Goal: Task Accomplishment & Management: Complete application form

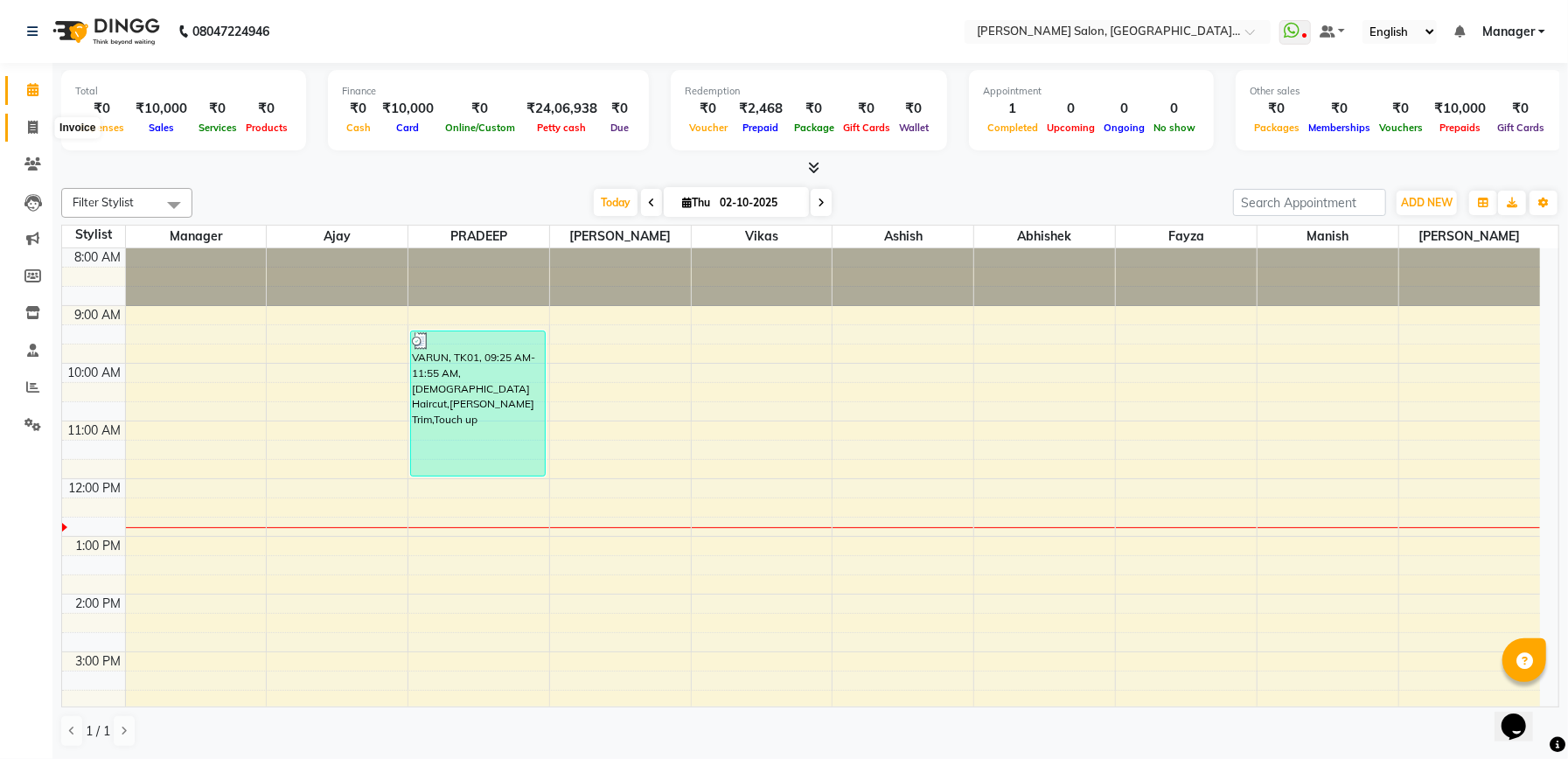
click at [23, 120] on span at bounding box center [32, 128] width 31 height 20
select select "service"
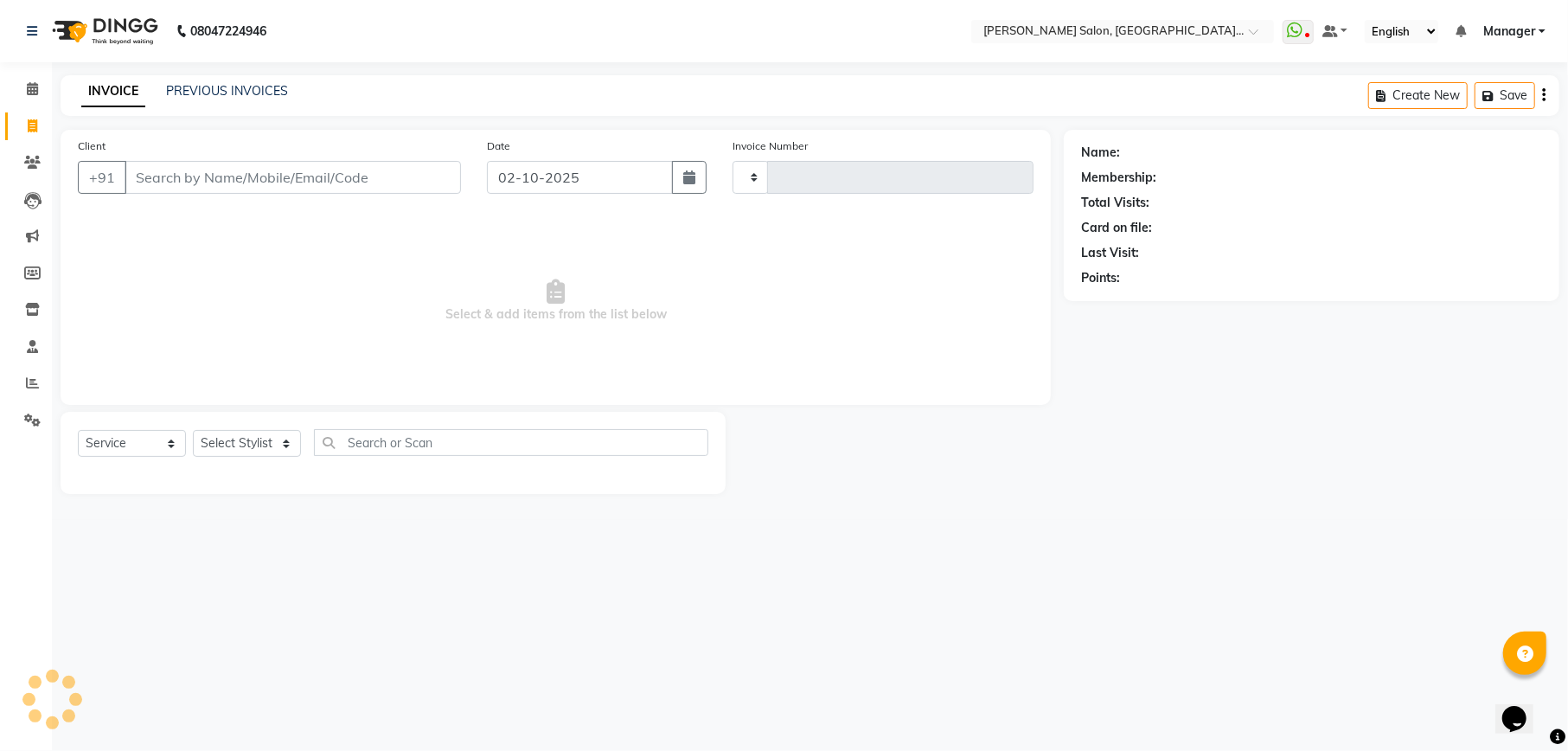
type input "2341"
select select "6961"
click at [194, 177] on input "Client" at bounding box center [293, 177] width 337 height 33
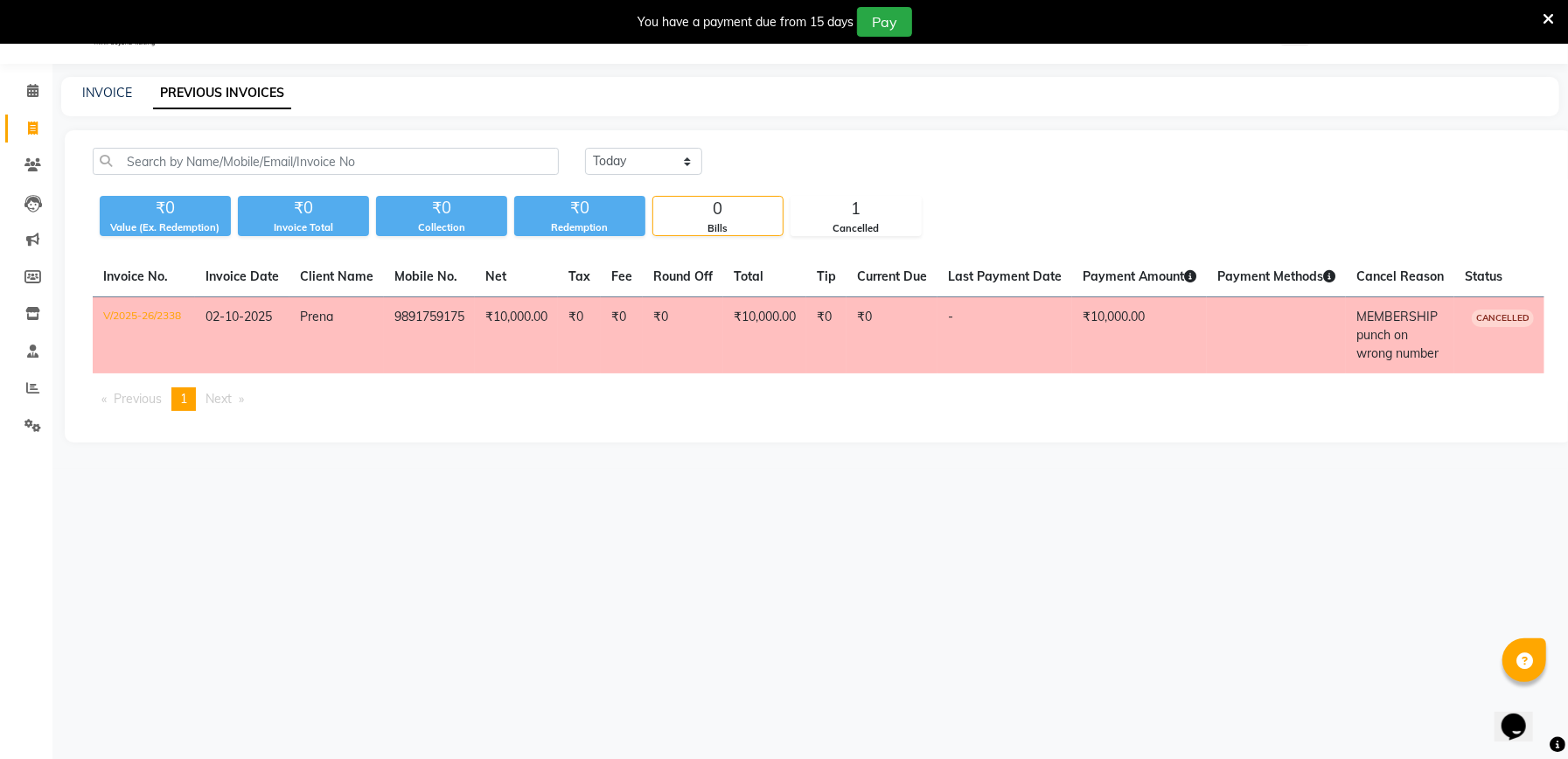
scroll to position [44, 0]
click at [33, 117] on link "Invoice" at bounding box center [26, 129] width 42 height 29
select select "service"
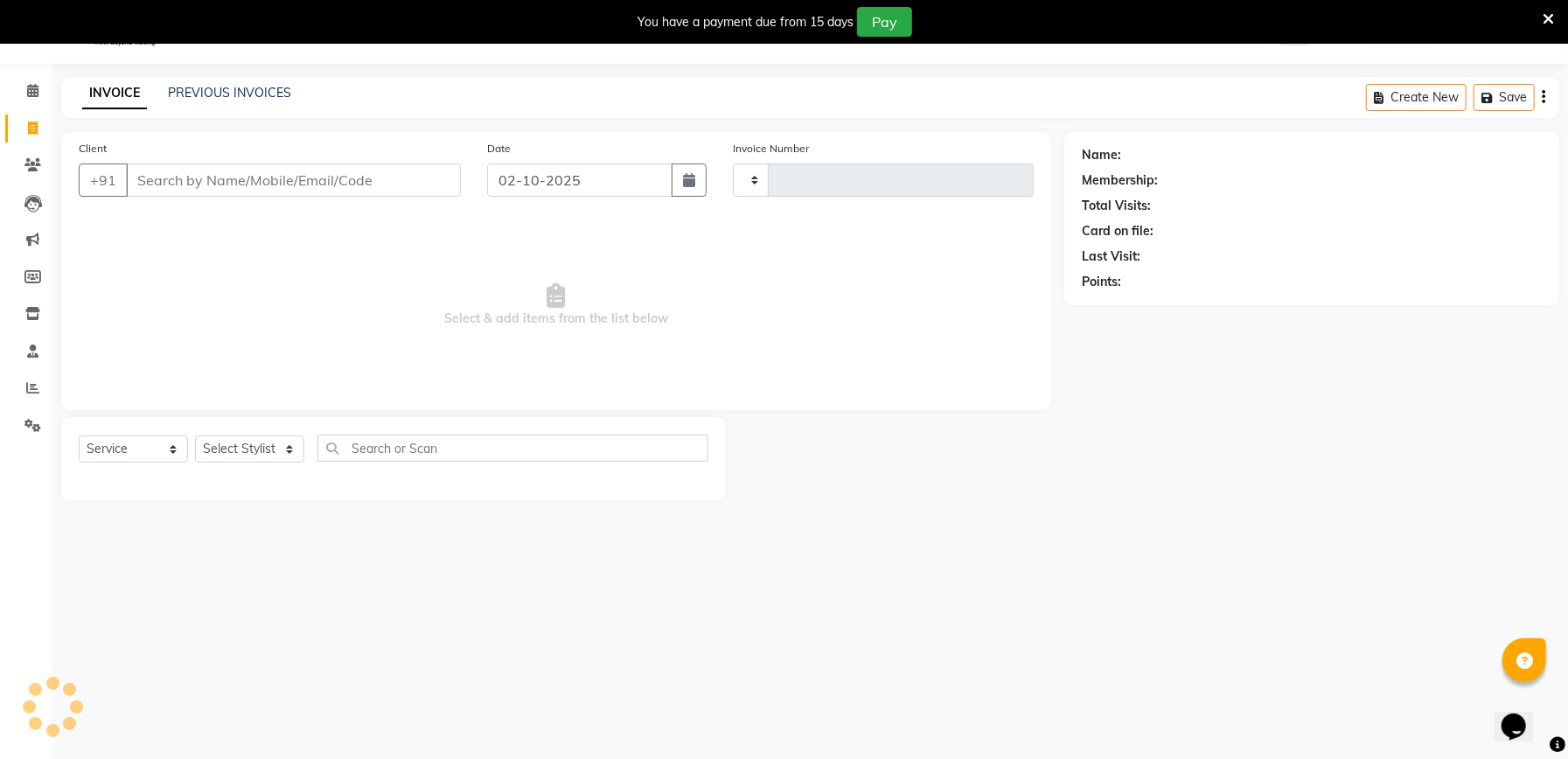
type input "2341"
select select "6961"
click at [259, 95] on link "PREVIOUS INVOICES" at bounding box center [229, 93] width 124 height 16
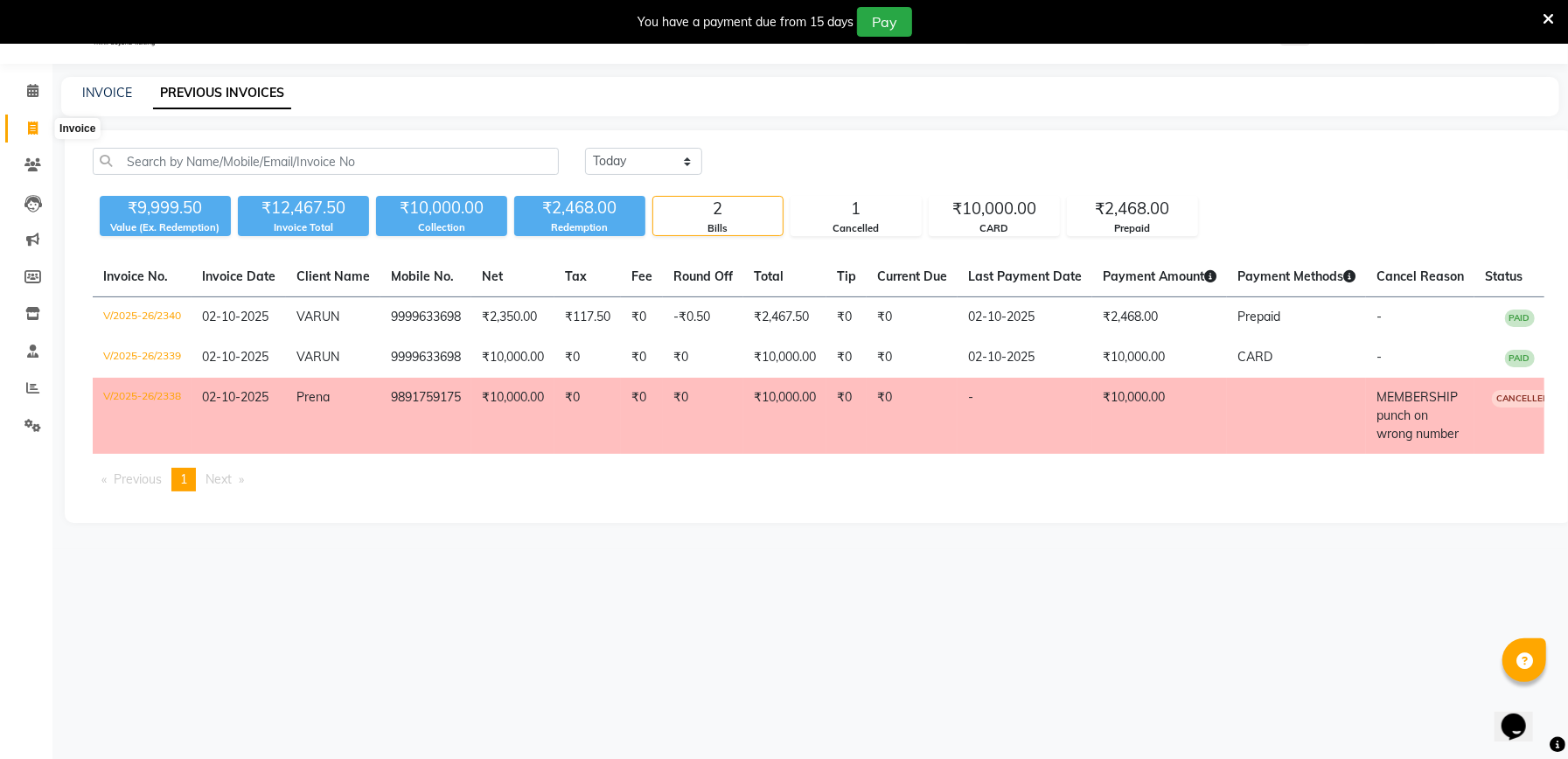
click at [32, 125] on icon at bounding box center [32, 128] width 10 height 13
select select "service"
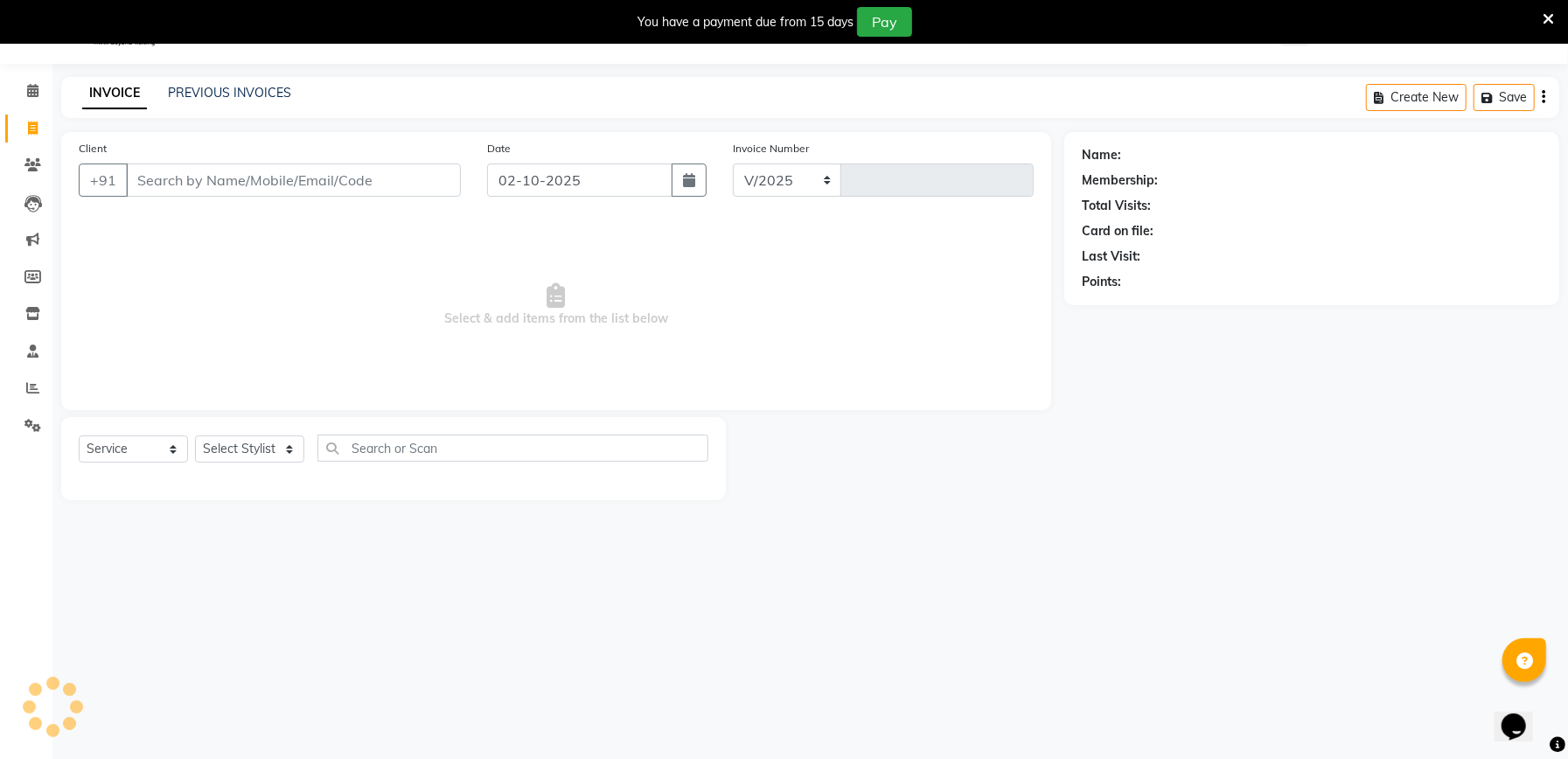
select select "6961"
type input "2341"
click at [1544, 16] on icon at bounding box center [1548, 19] width 11 height 16
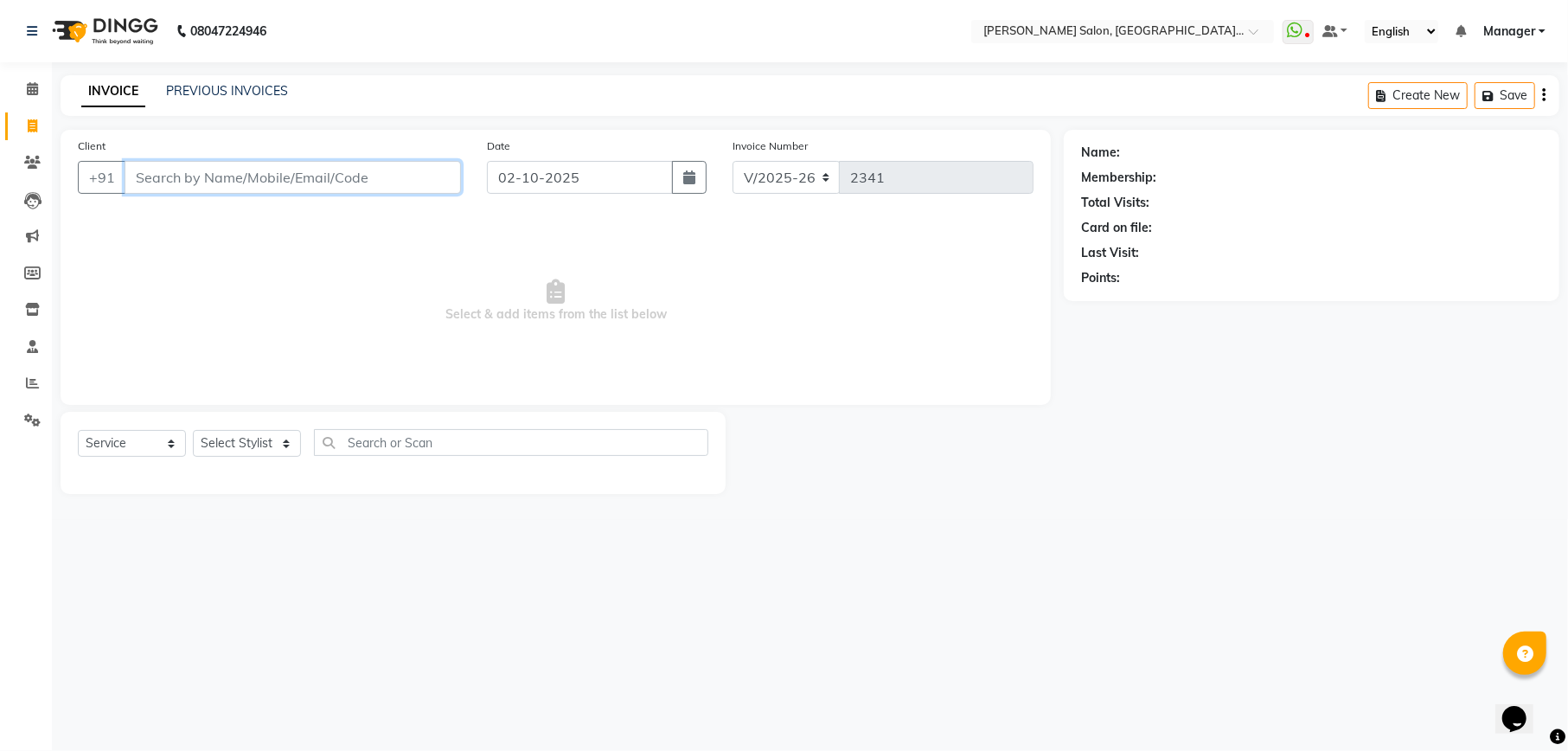
click at [288, 170] on input "Client" at bounding box center [293, 177] width 337 height 33
type input "9871685875"
click at [441, 175] on span "Add Client" at bounding box center [417, 177] width 69 height 17
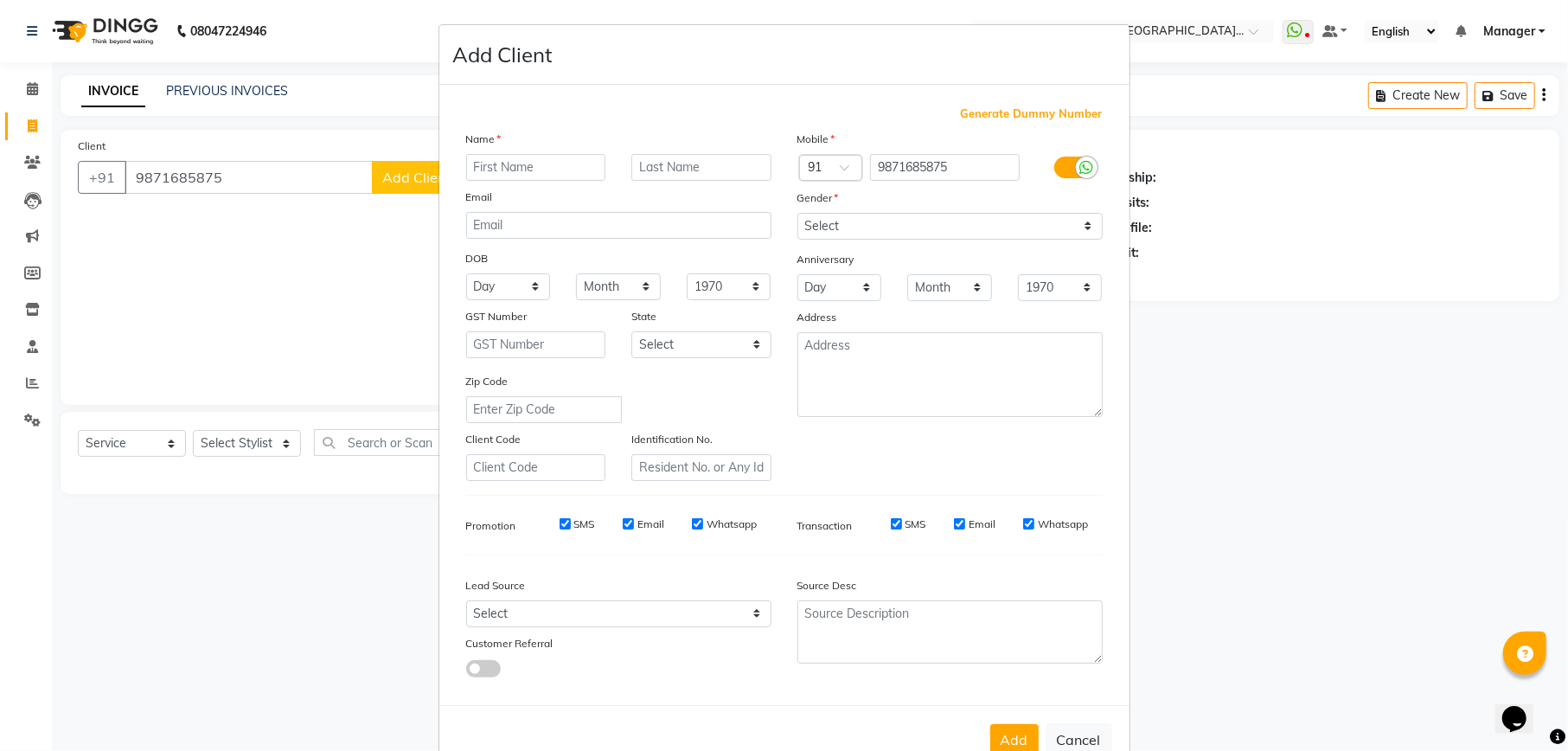
click at [482, 169] on input "text" at bounding box center [535, 167] width 140 height 27
type input "Ila"
type input "Sharma"
click at [925, 215] on select "Select Male Female Other Prefer Not To Say" at bounding box center [950, 226] width 305 height 27
select select "female"
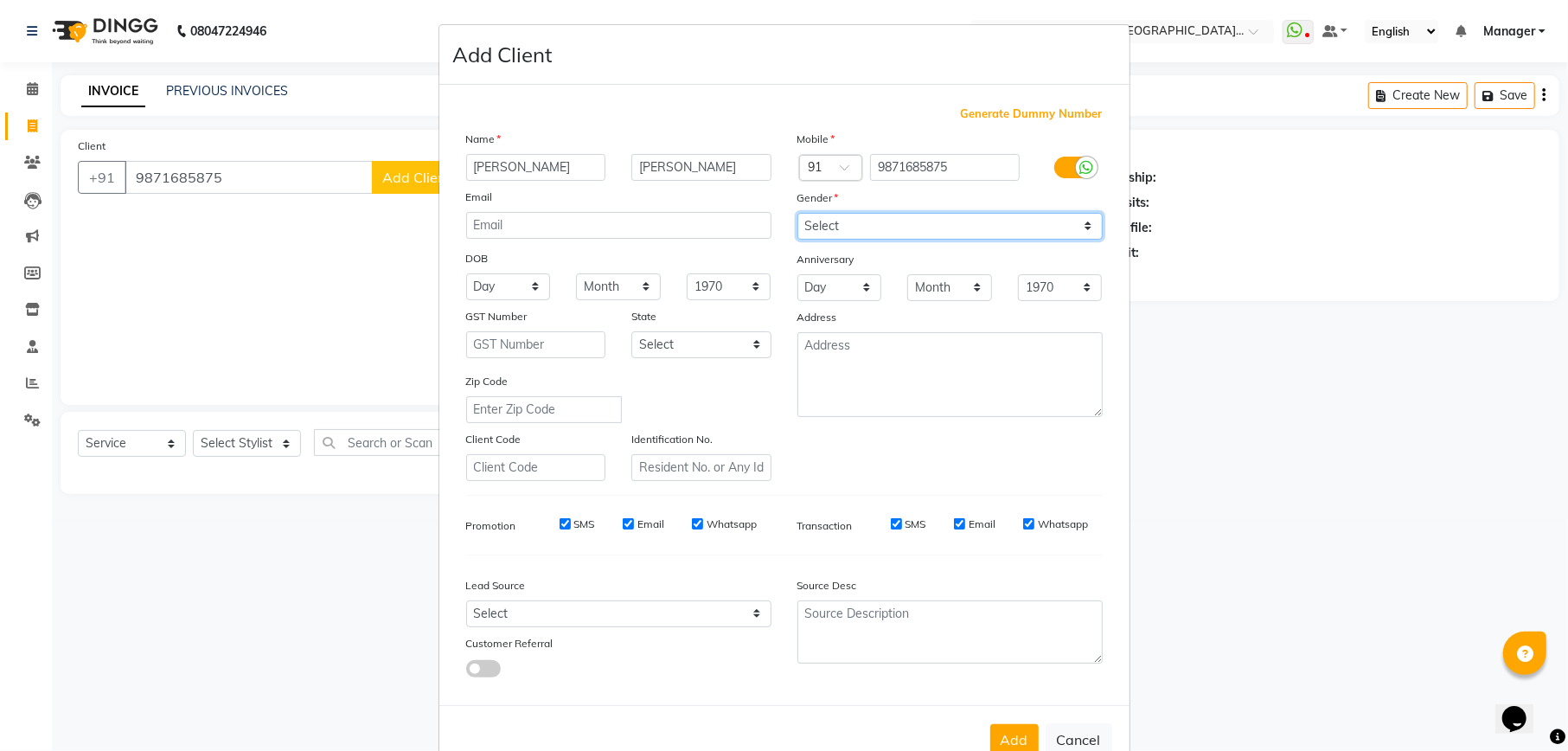
click at [797, 213] on select "Select Male Female Other Prefer Not To Say" at bounding box center [950, 226] width 305 height 27
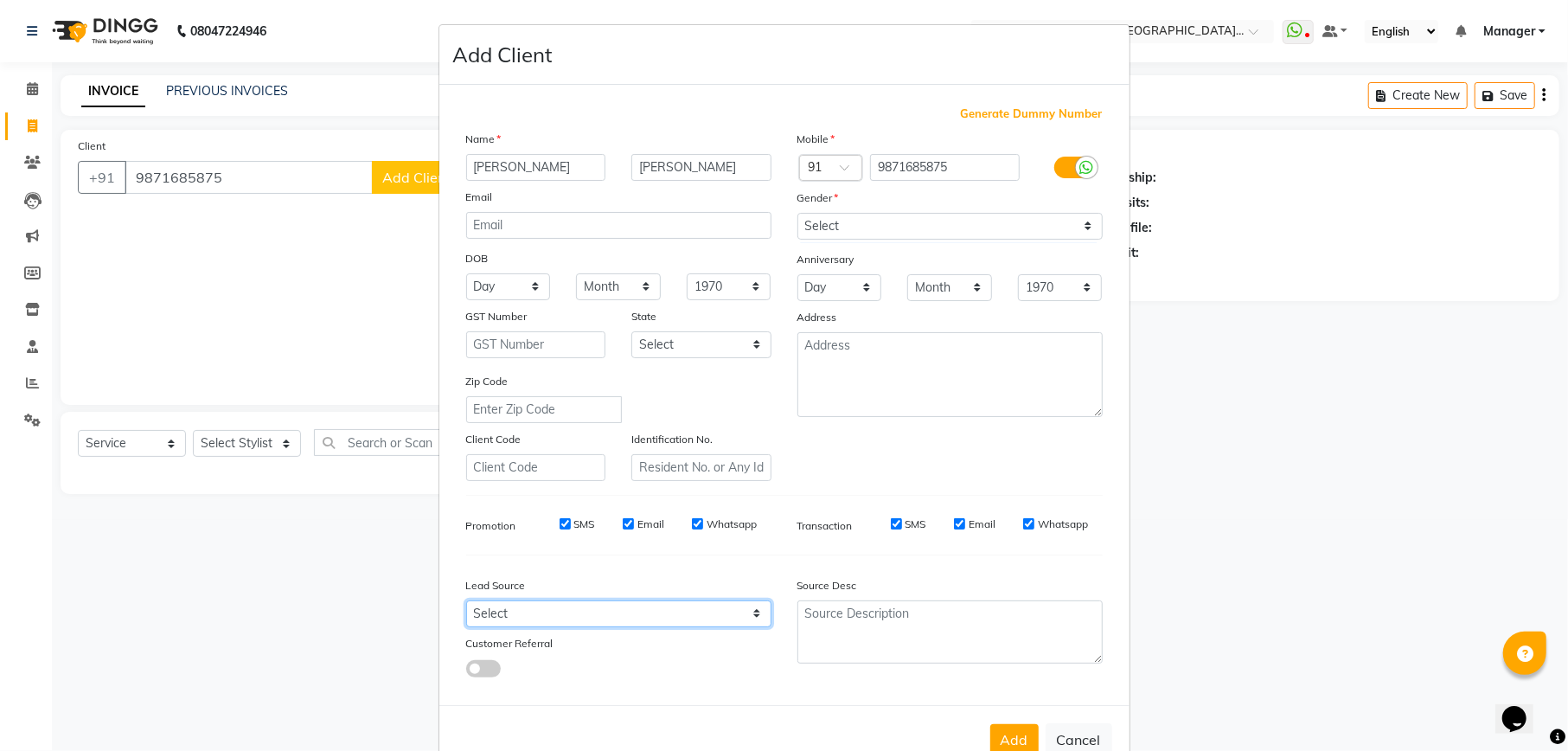
click at [548, 609] on select "Select Walk-in Referral Internet Friend Word of Mouth Advertisement Facebook Ju…" at bounding box center [619, 614] width 305 height 27
select select "48482"
click at [466, 601] on select "Select Walk-in Referral Internet Friend Word of Mouth Advertisement Facebook Ju…" at bounding box center [619, 614] width 305 height 27
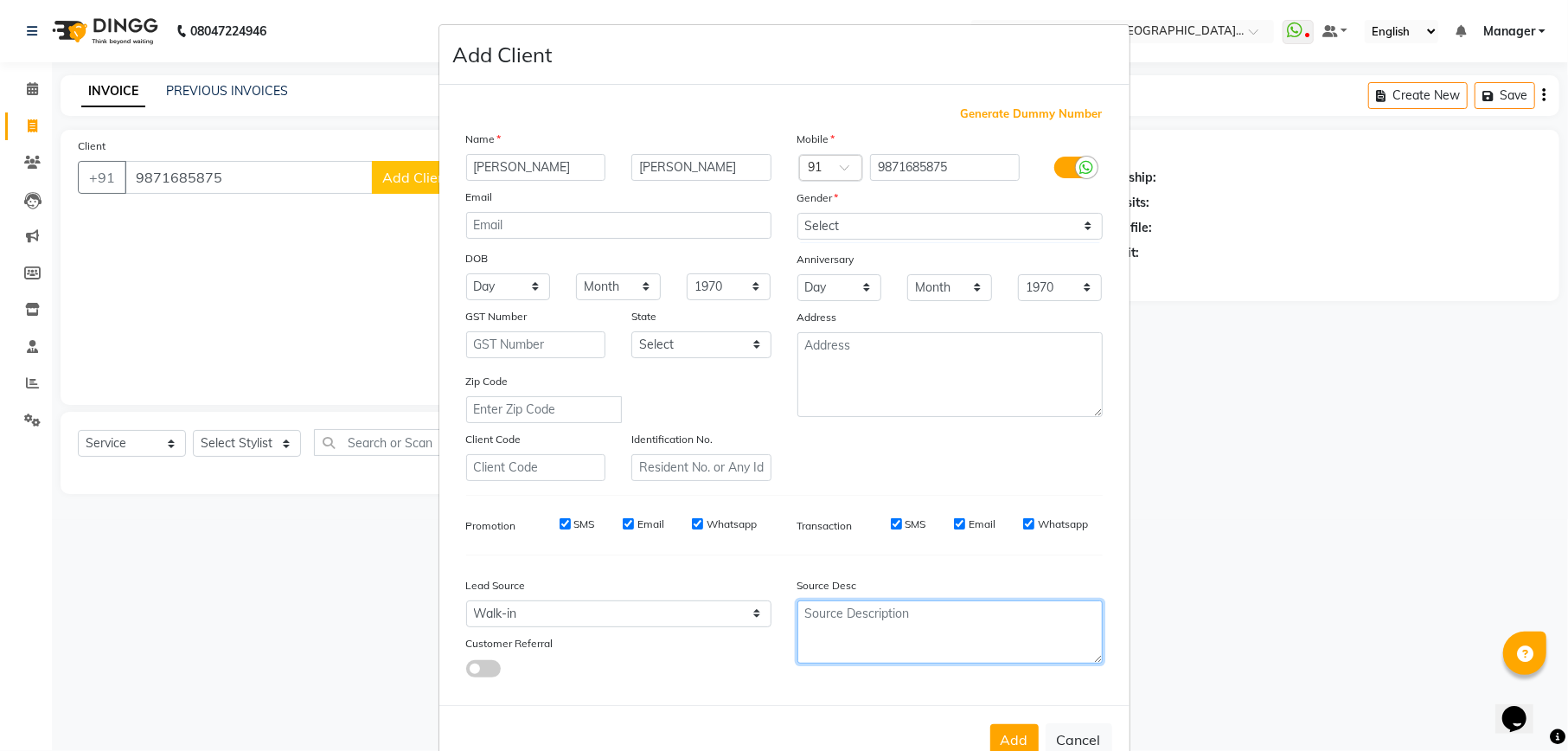
click at [939, 617] on textarea at bounding box center [950, 632] width 305 height 63
type textarea "Negi"
click at [1005, 728] on button "Add" at bounding box center [1014, 740] width 49 height 31
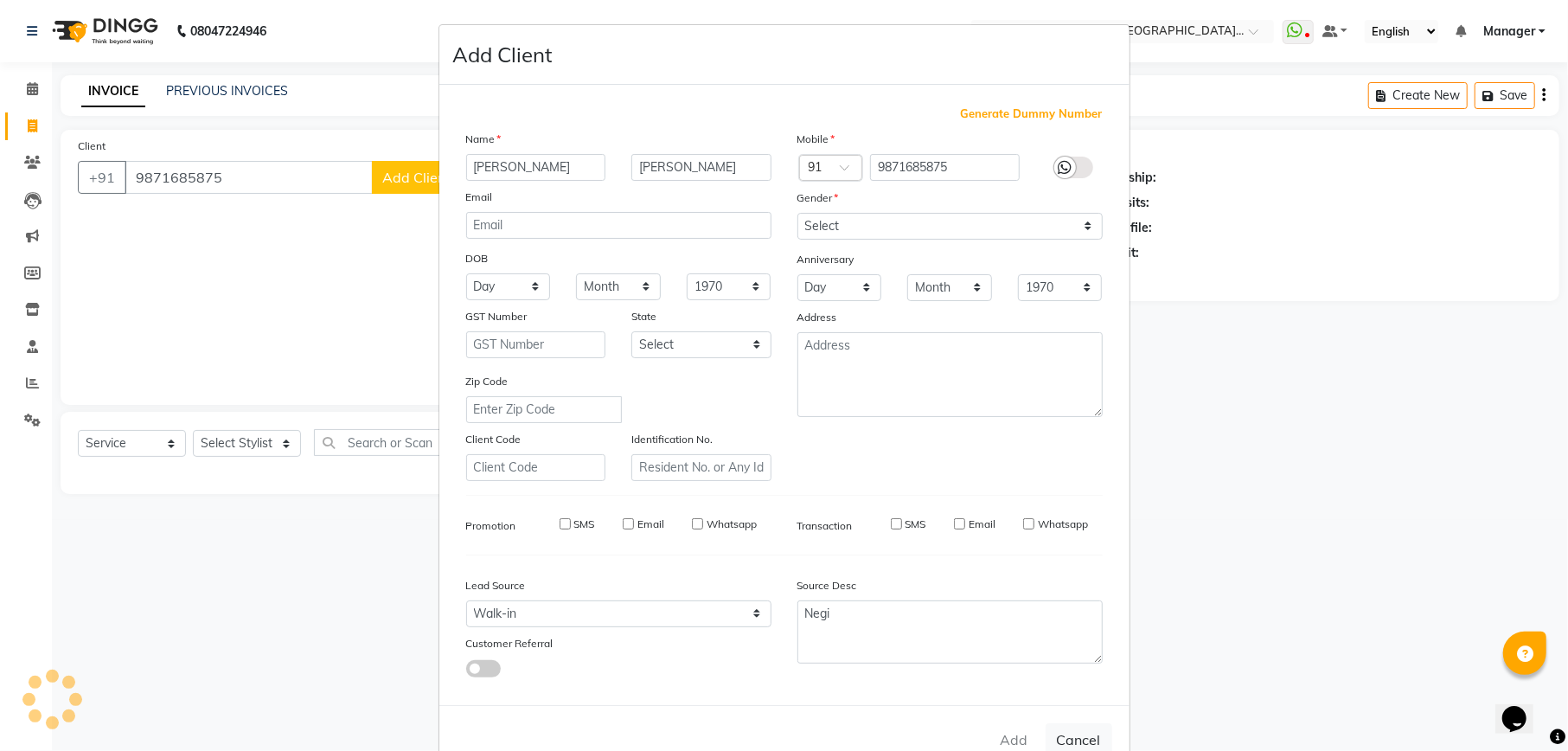
select select
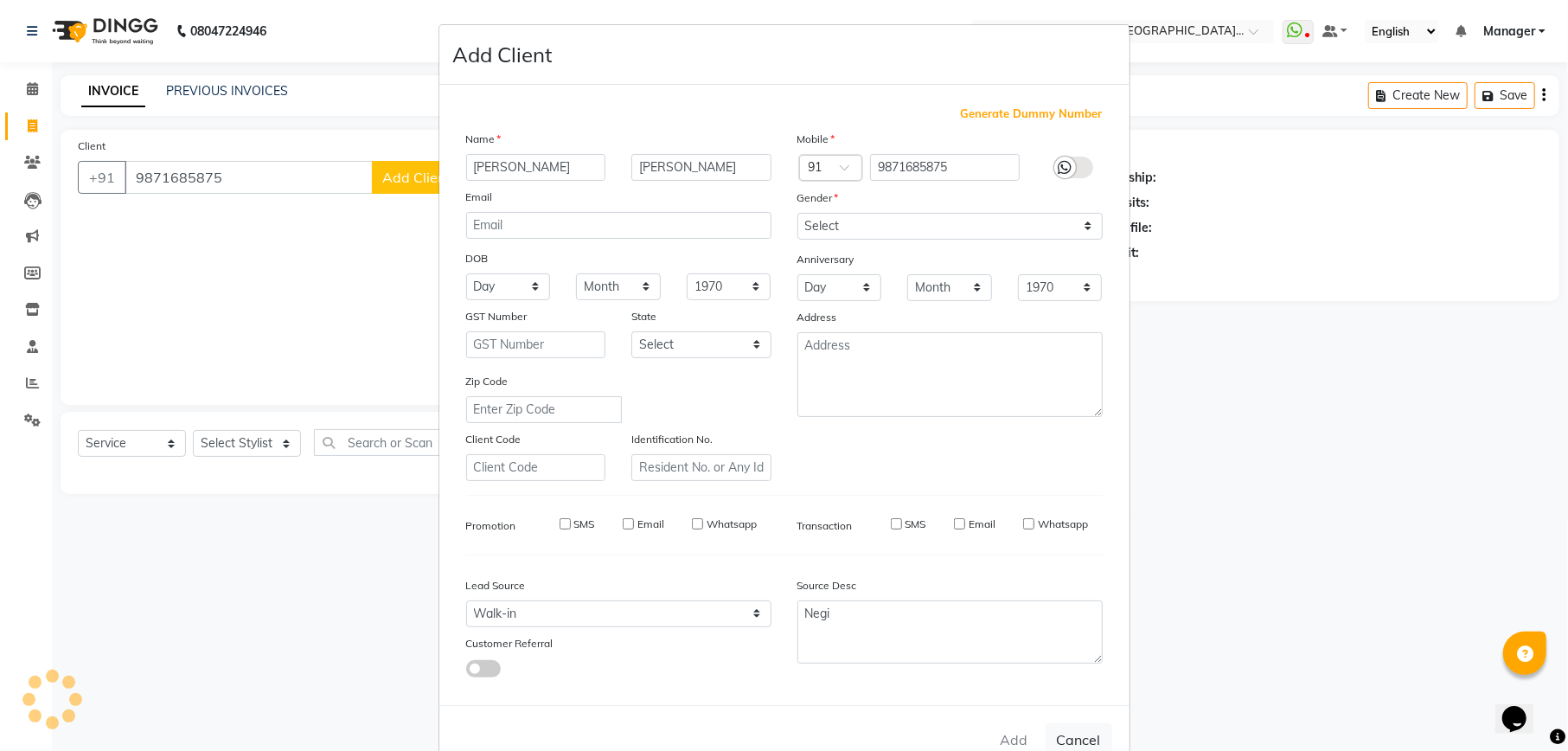
select select
checkbox input "false"
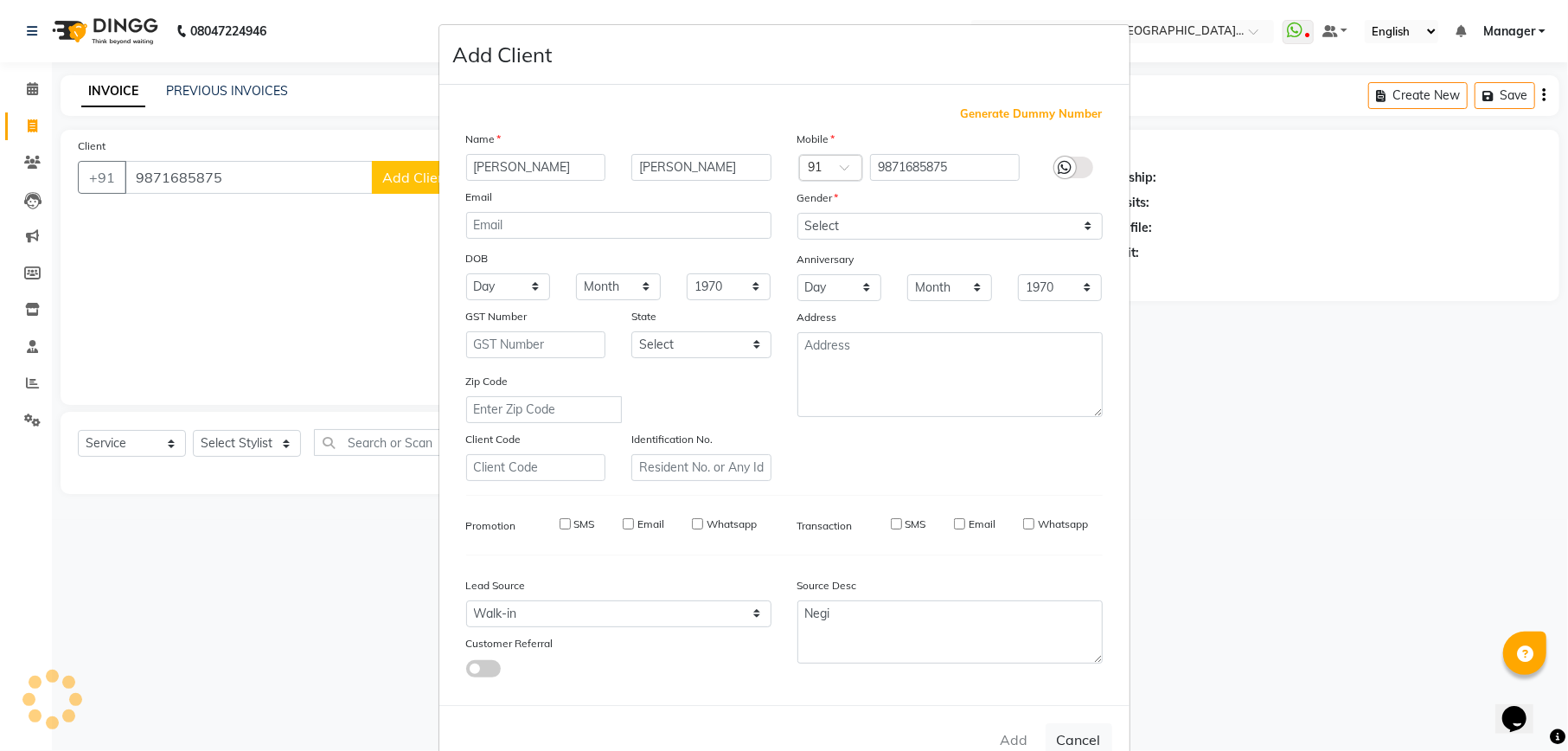
checkbox input "false"
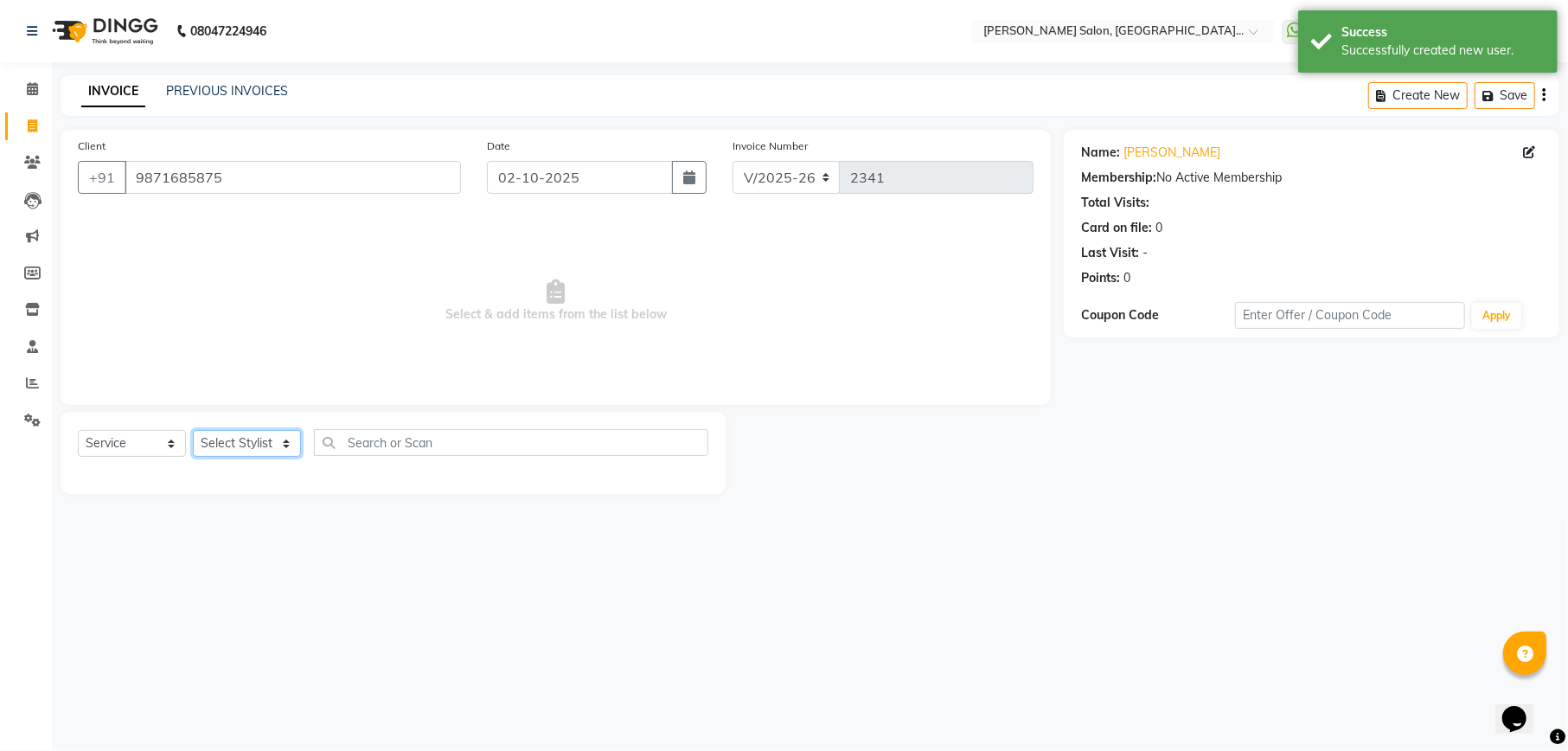
click at [249, 437] on select "Select Stylist Abhishek Ajay Ashish Fayza Manager Manish NEGI PRADEEP Sonam Vik…" at bounding box center [246, 443] width 108 height 27
select select "57331"
click at [193, 430] on select "Select Stylist Abhishek Ajay Ashish Fayza Manager Manish NEGI PRADEEP Sonam Vik…" at bounding box center [246, 443] width 108 height 27
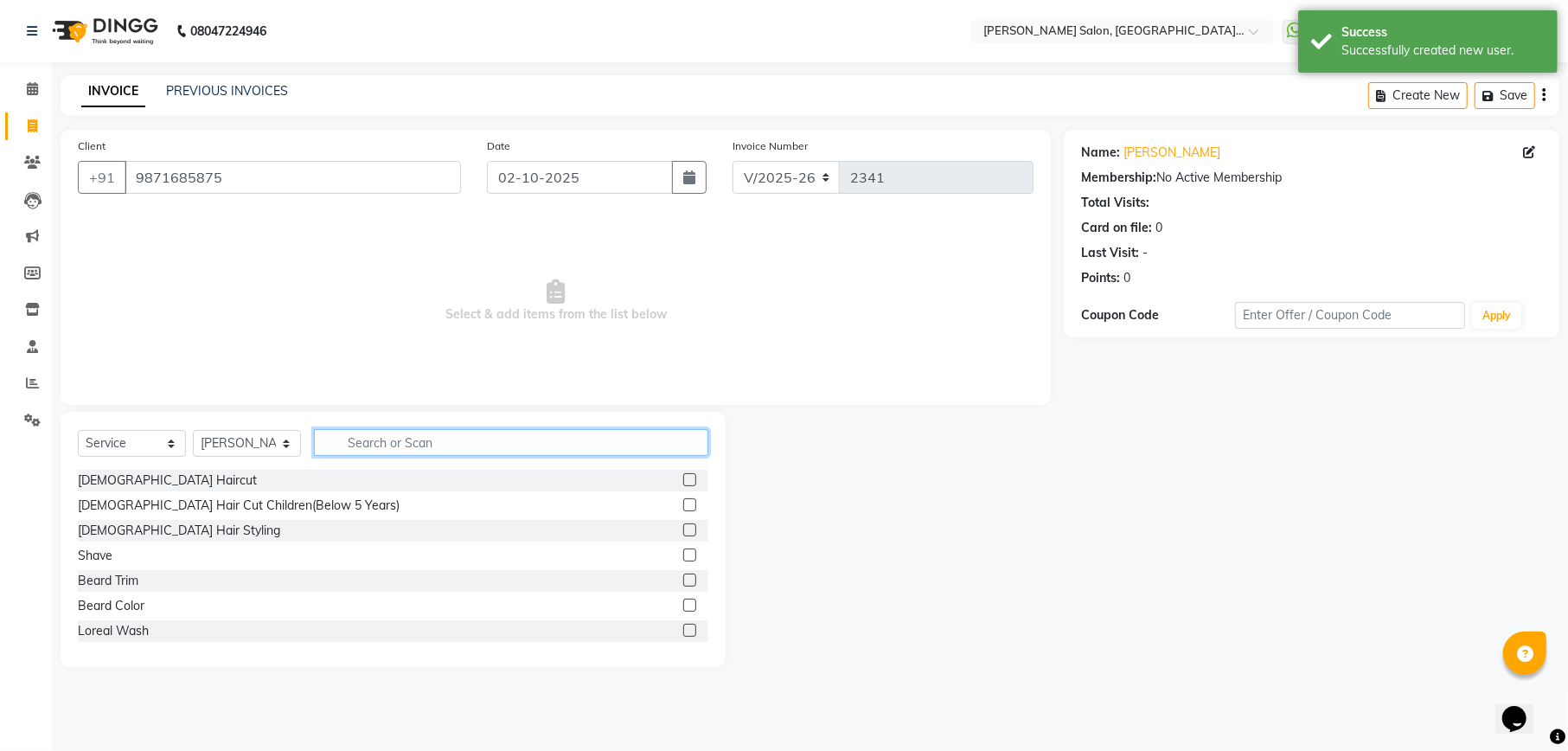
click at [415, 437] on input "text" at bounding box center [511, 442] width 394 height 27
type input "wo"
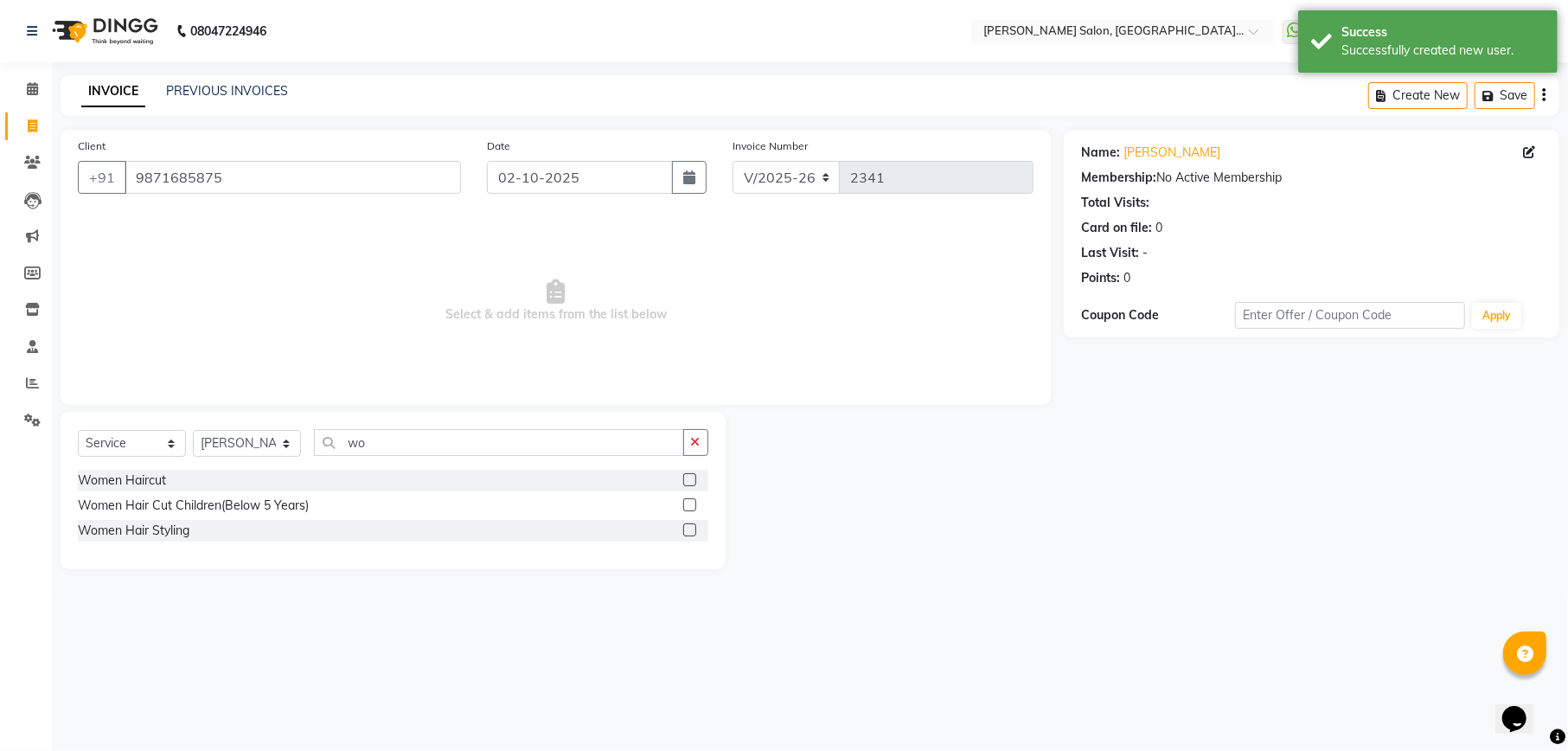
click at [690, 479] on label at bounding box center [689, 479] width 13 height 13
click at [690, 479] on input "checkbox" at bounding box center [688, 480] width 11 height 11
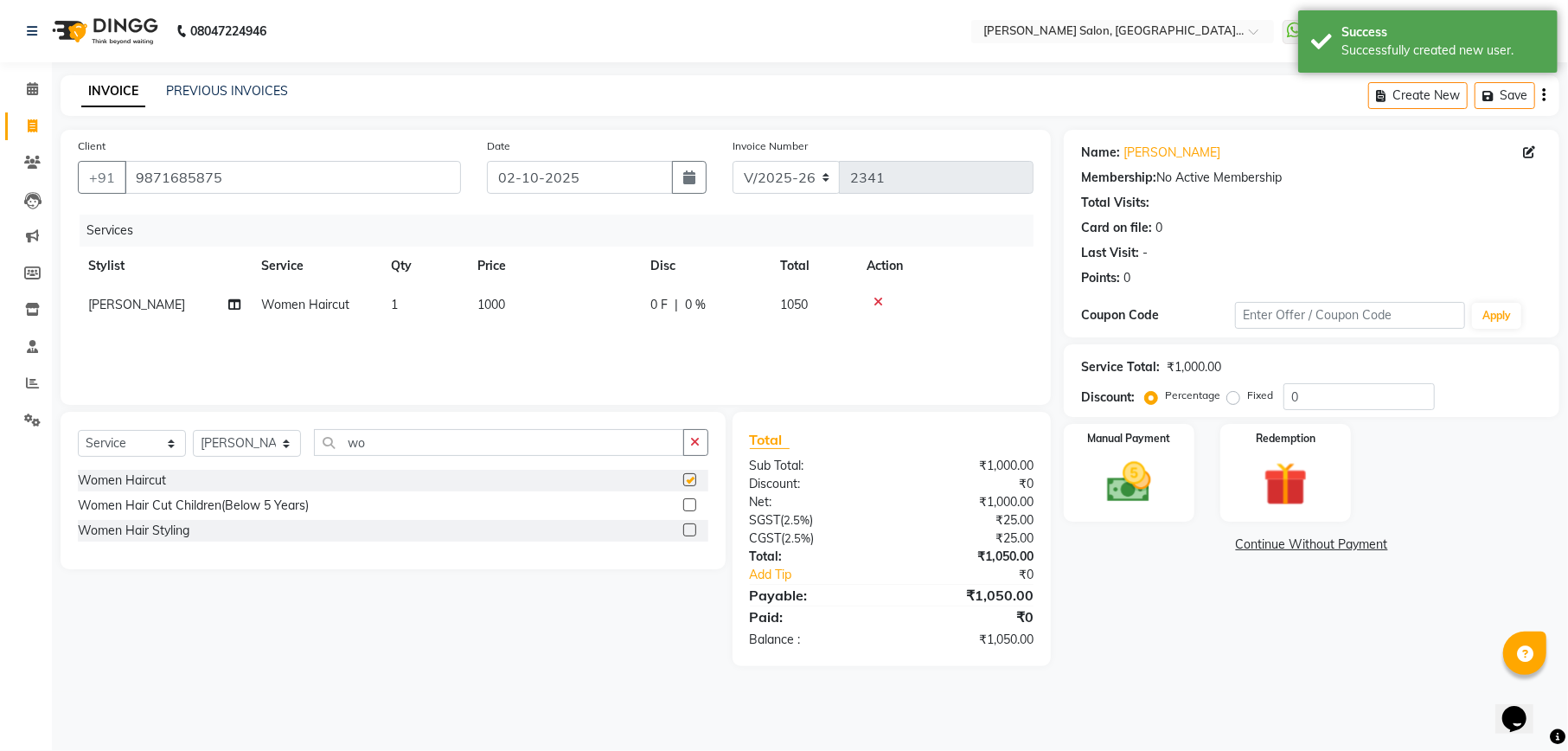
checkbox input "false"
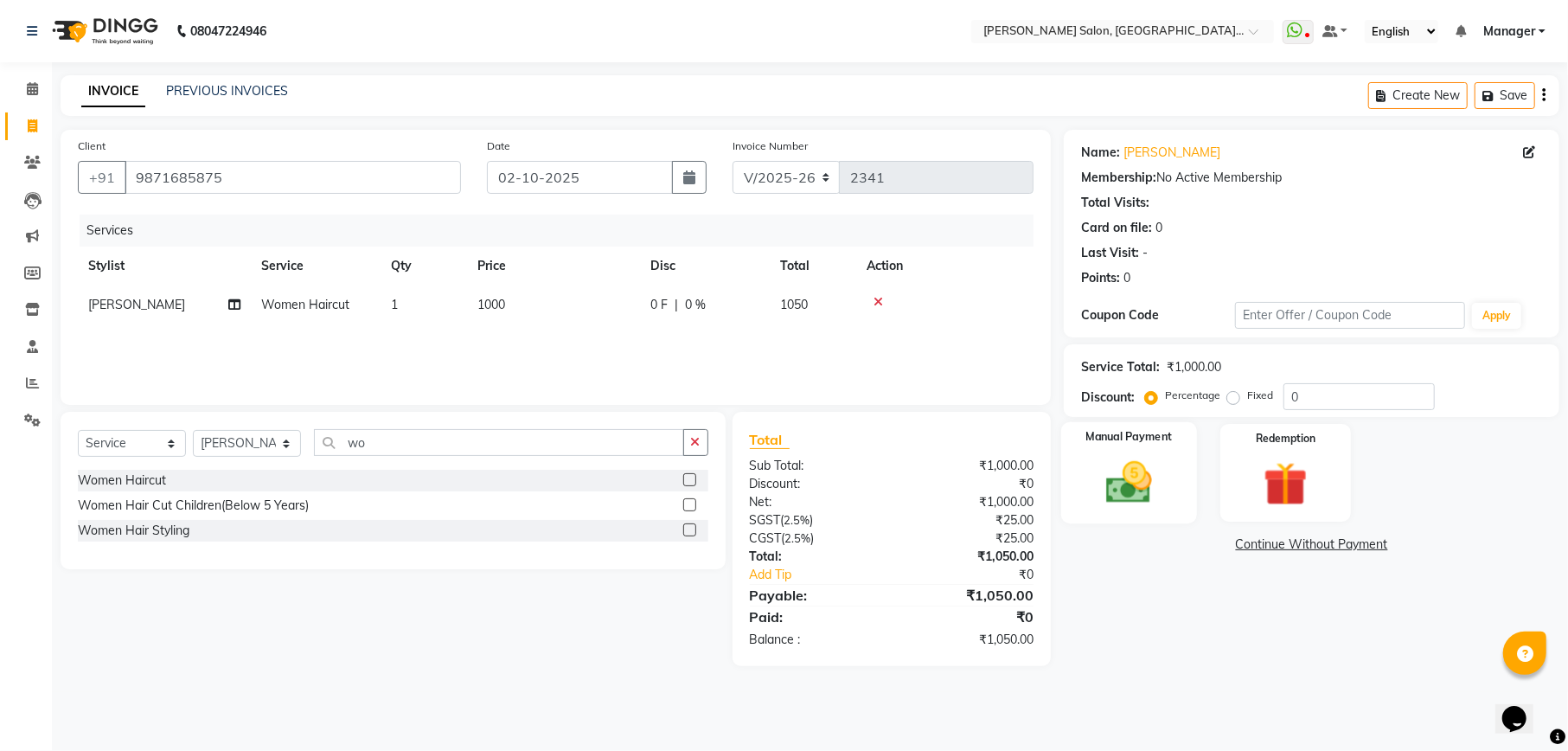
click at [1157, 491] on img at bounding box center [1129, 482] width 75 height 53
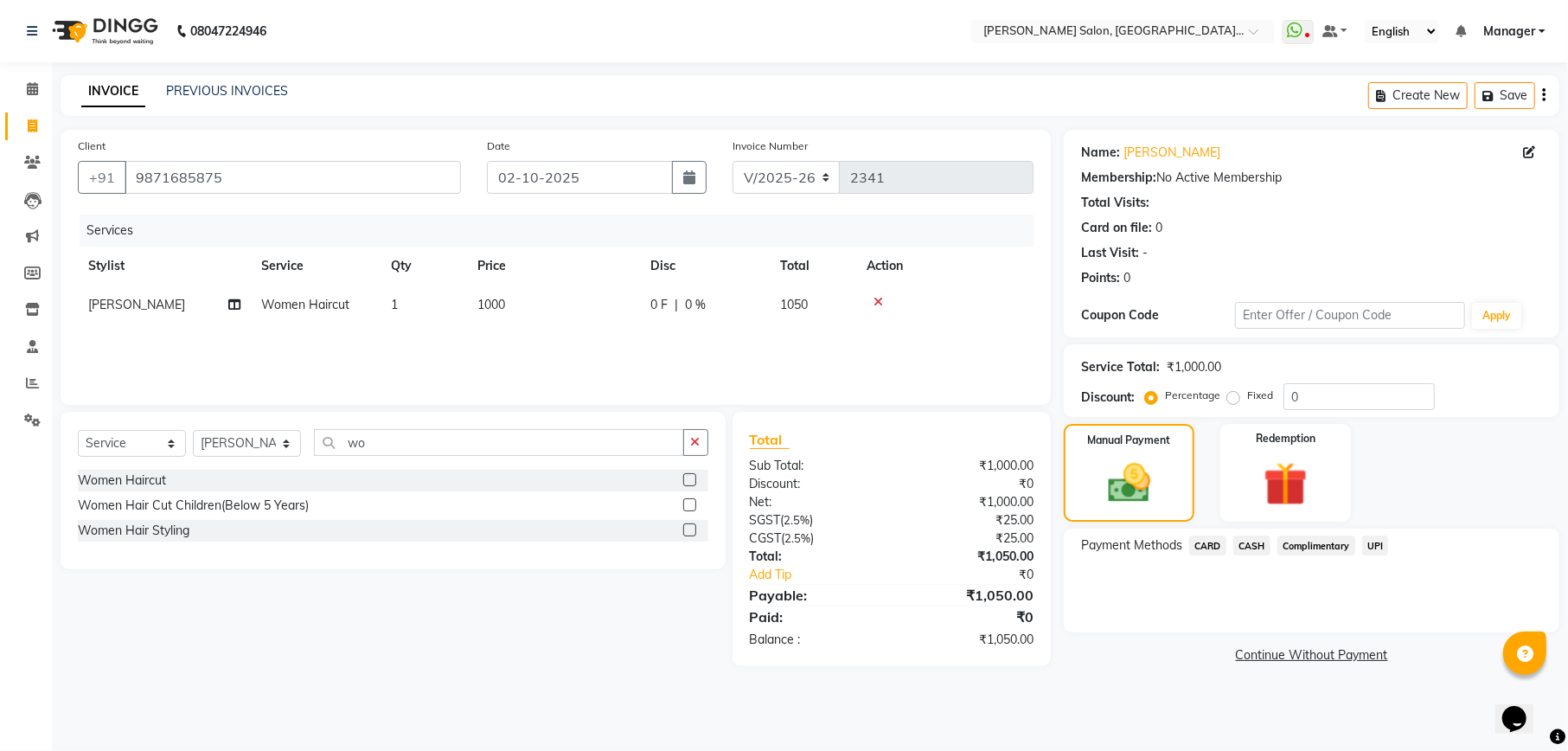
click at [1218, 541] on span "CARD" at bounding box center [1207, 545] width 37 height 20
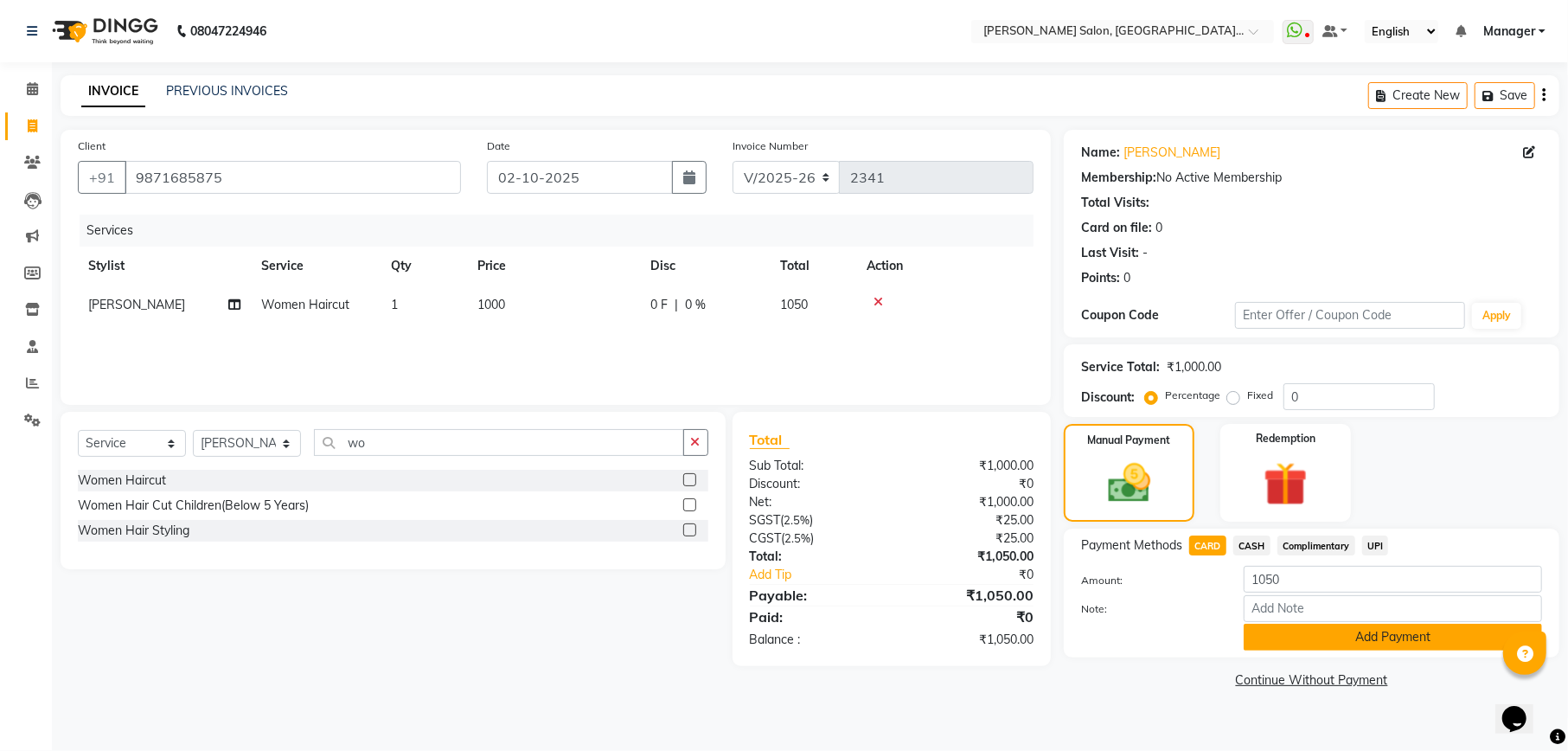
click at [1368, 628] on button "Add Payment" at bounding box center [1393, 637] width 299 height 27
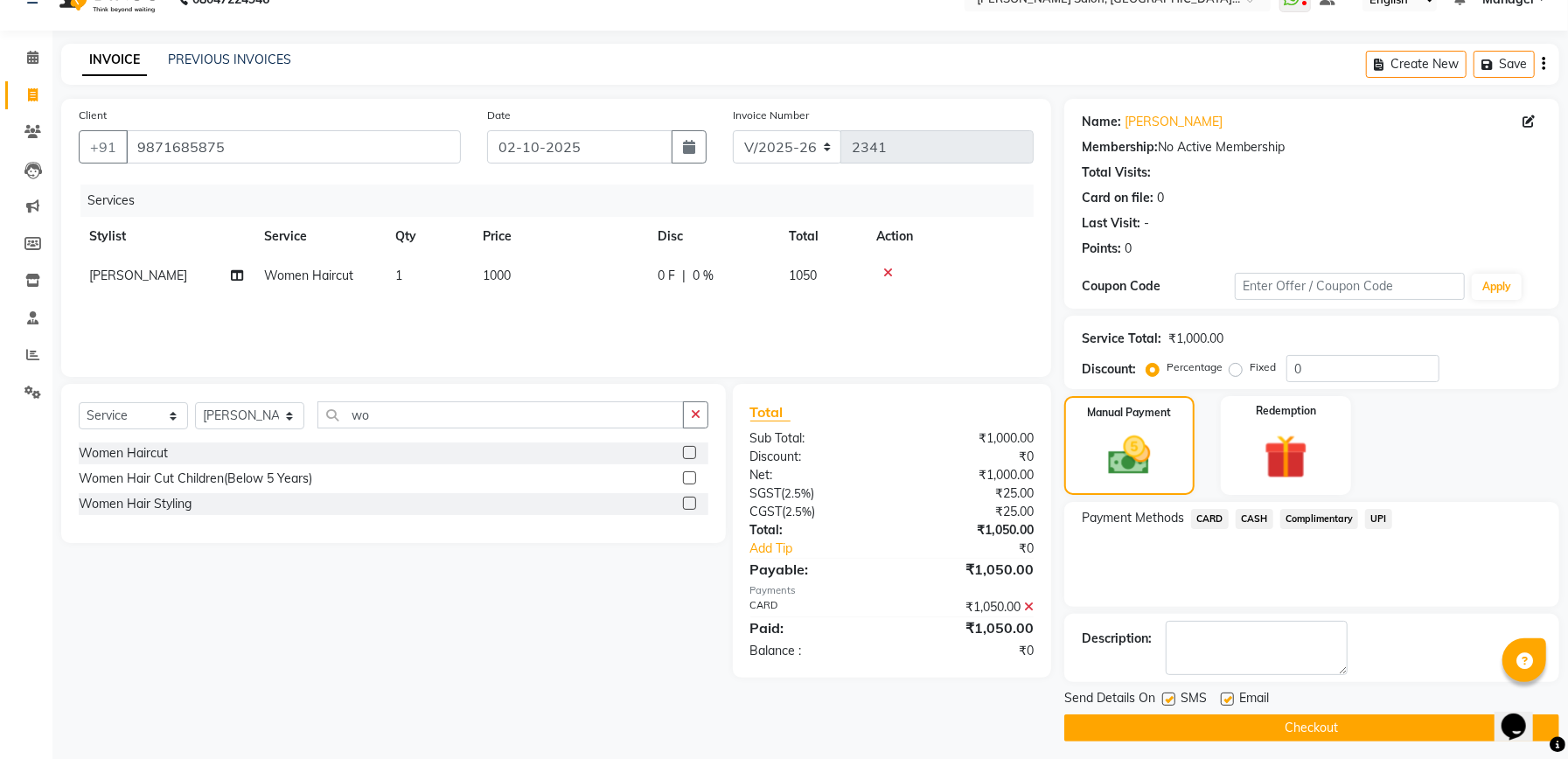
scroll to position [42, 0]
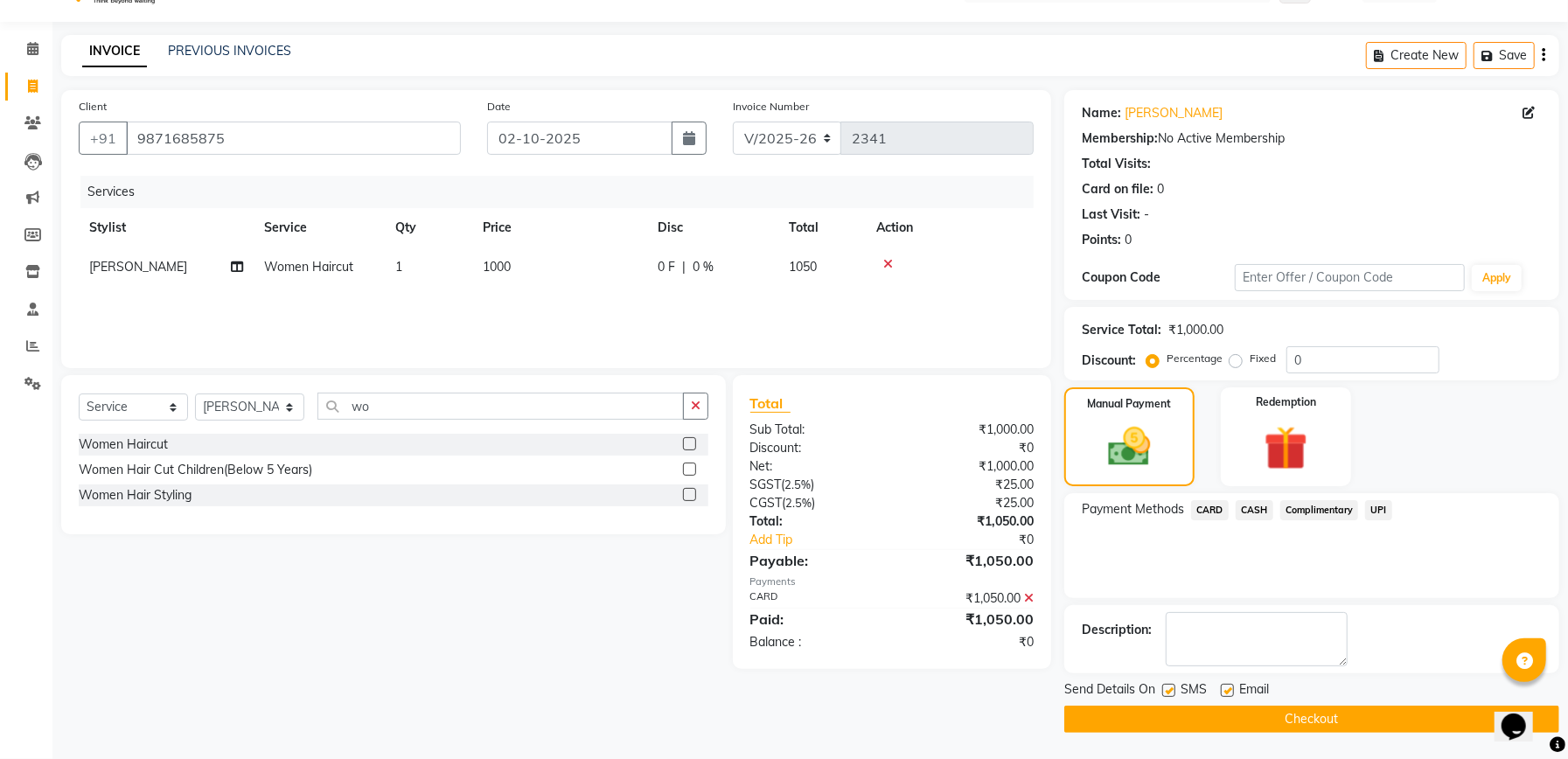
click at [1336, 720] on button "Checkout" at bounding box center [1312, 719] width 495 height 27
